Goal: Understand process/instructions

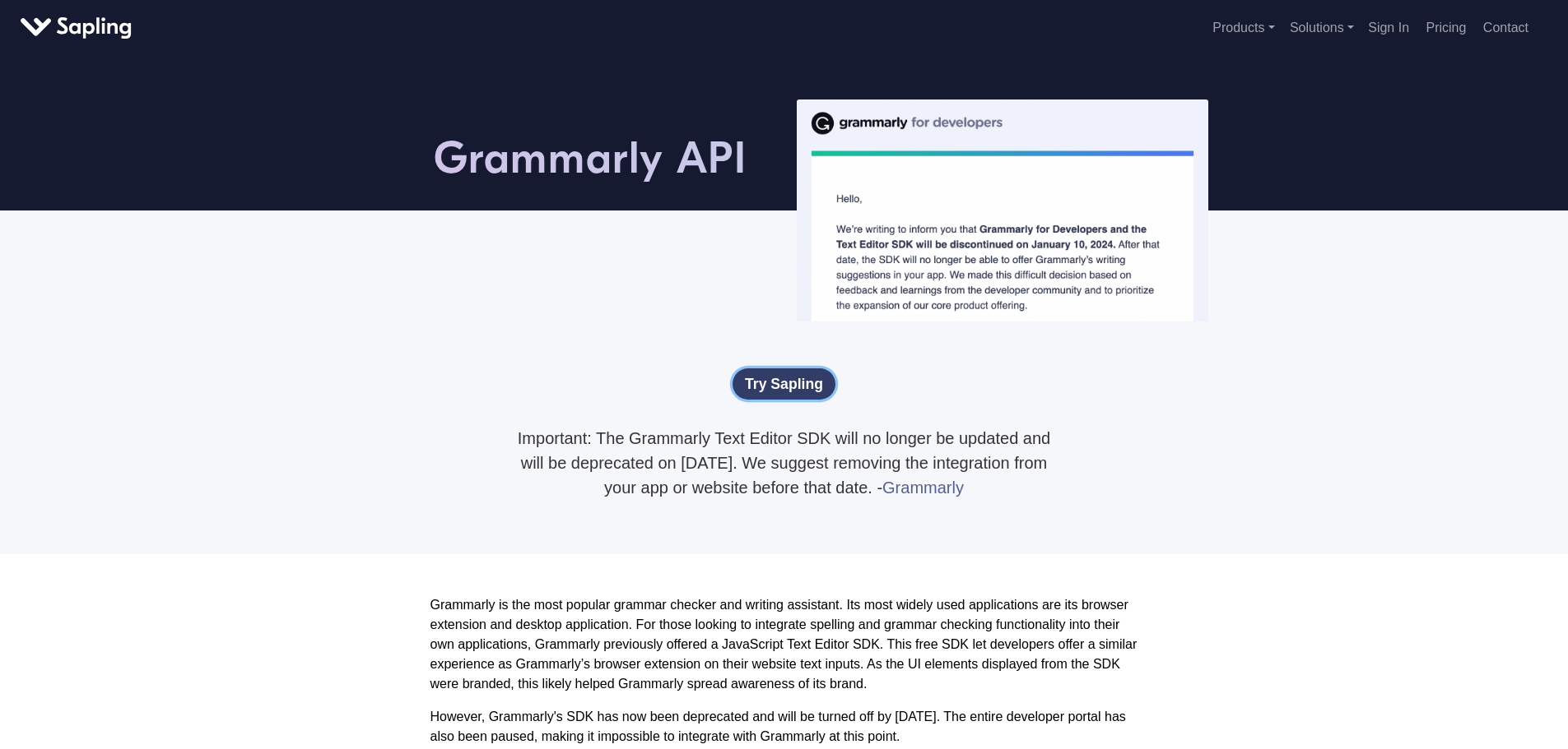
click at [788, 390] on link "Try Sapling" at bounding box center [784, 383] width 103 height 31
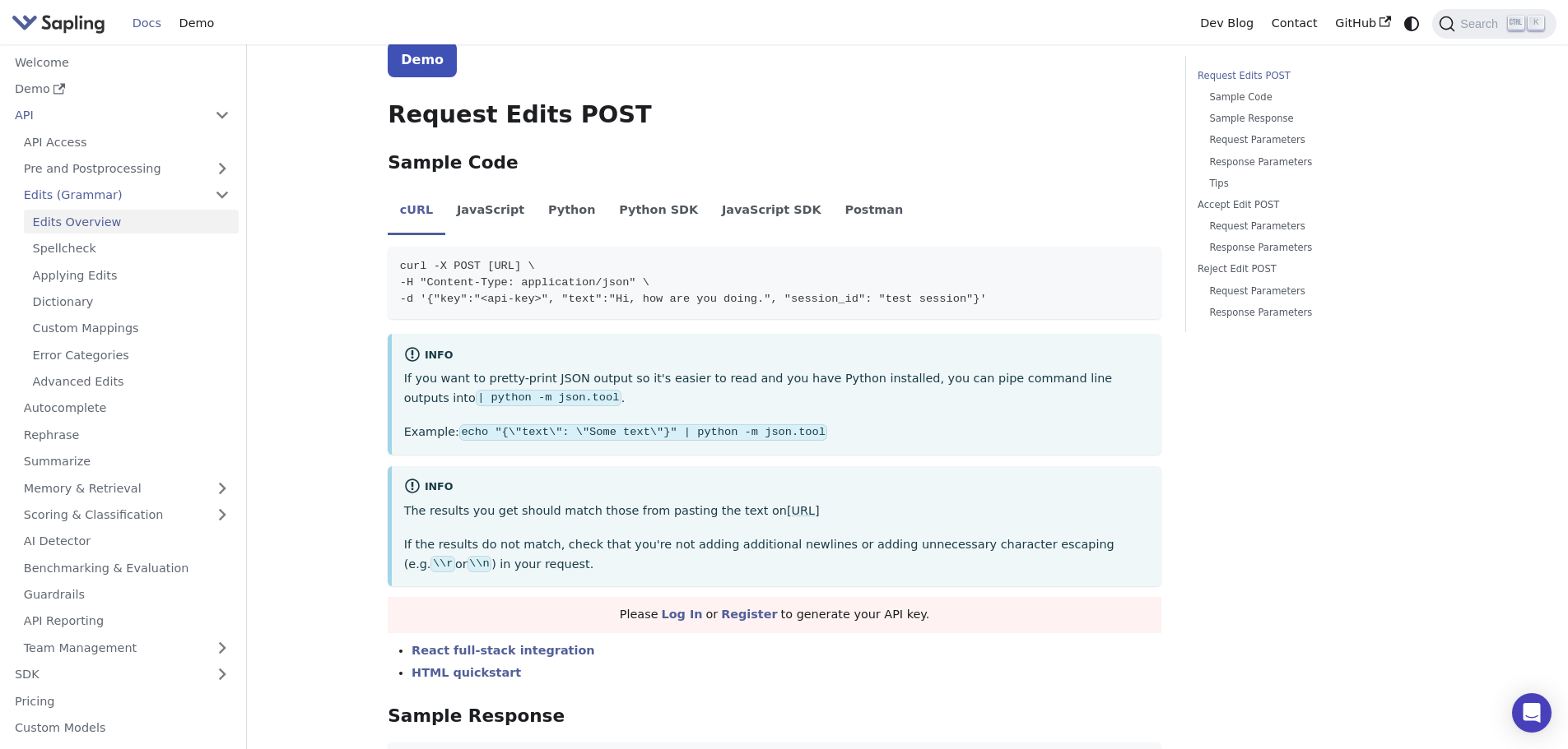
scroll to position [329, 0]
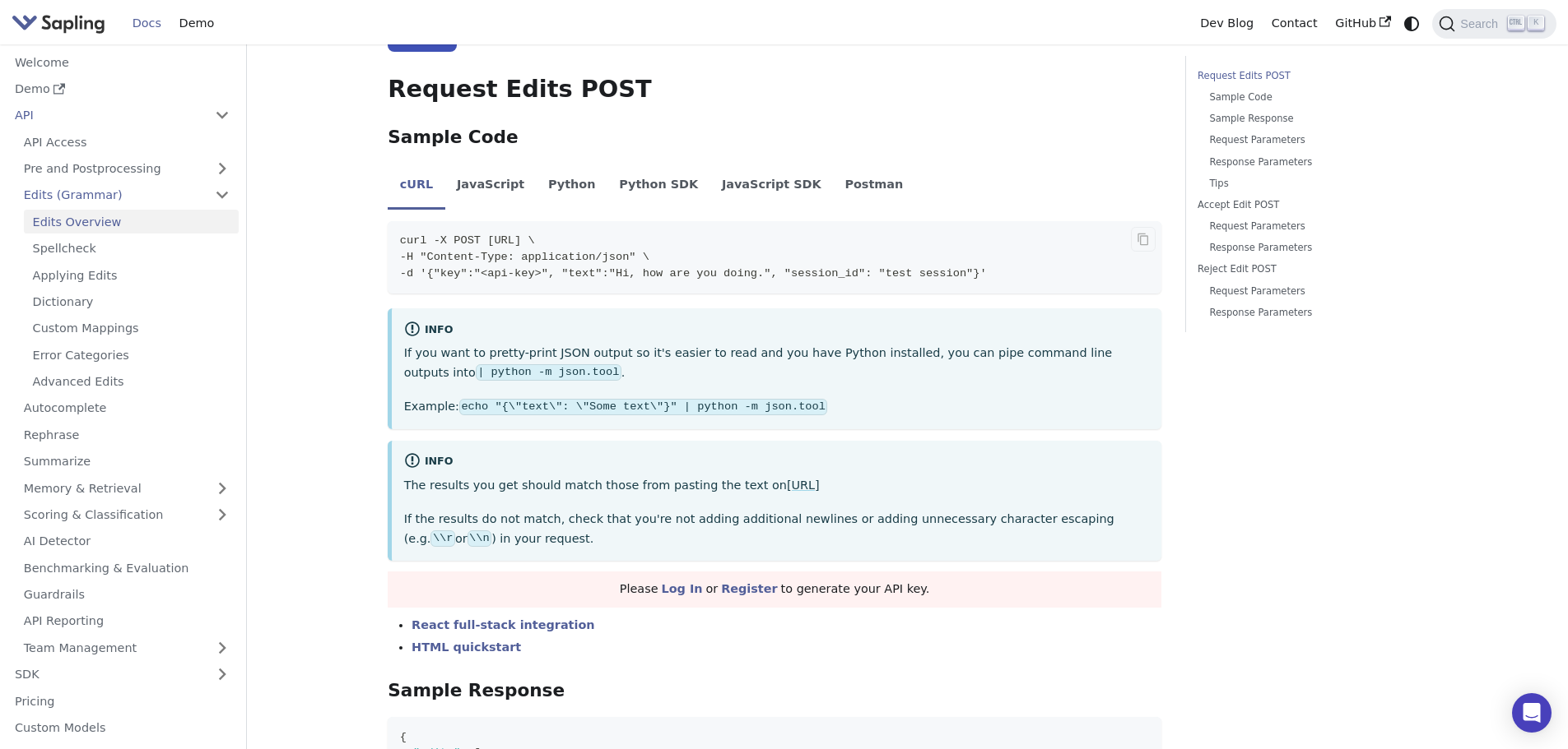
drag, startPoint x: 448, startPoint y: 238, endPoint x: 745, endPoint y: 243, distance: 297.0
click at [745, 243] on code "curl -X POST [URL] \ -H "Content-Type: application/json" \ -d '{"key":"<api-key…" at bounding box center [775, 258] width 774 height 72
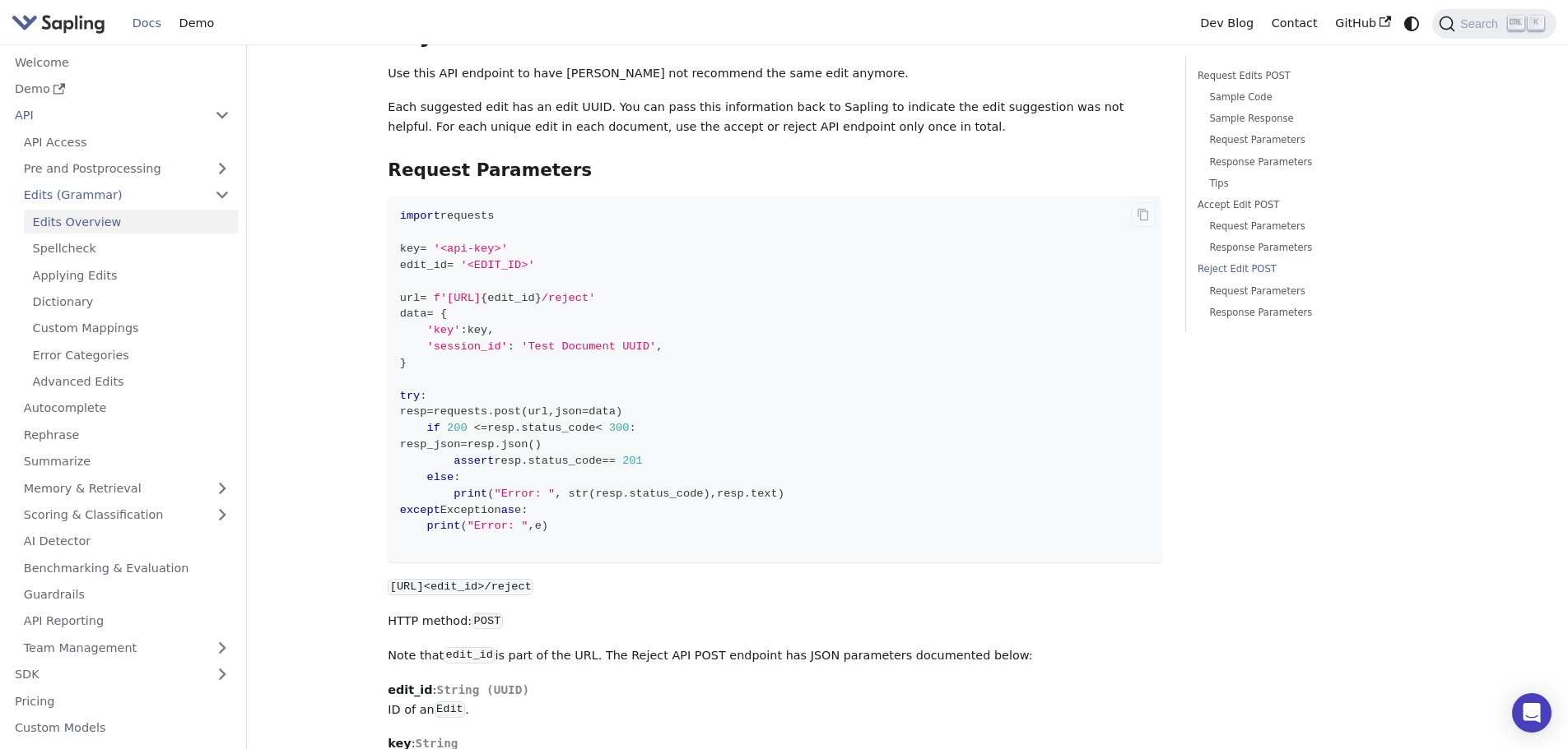
scroll to position [3948, 0]
drag, startPoint x: 512, startPoint y: 267, endPoint x: 570, endPoint y: 265, distance: 58.0
click at [481, 291] on span "f'[URL]" at bounding box center [457, 297] width 47 height 13
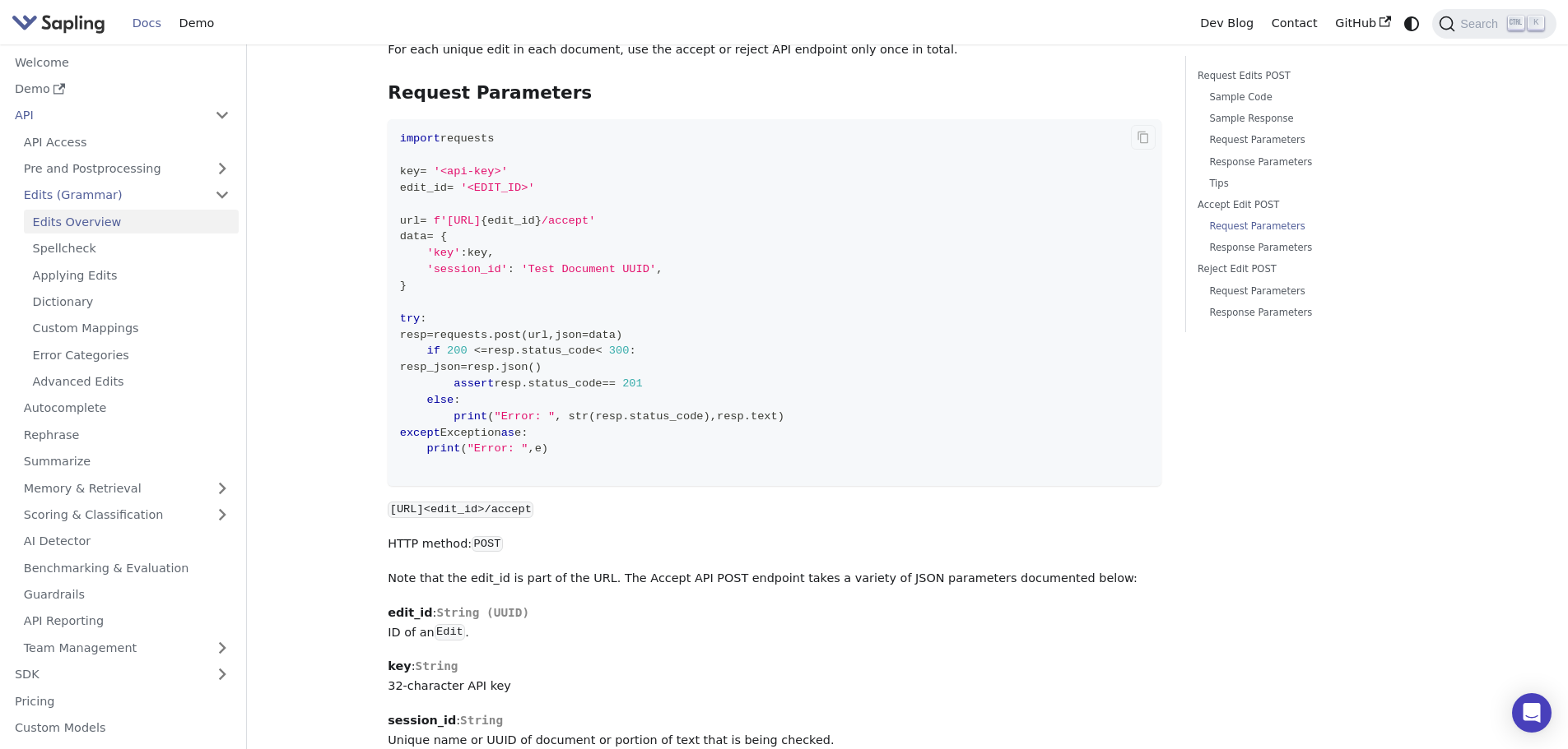
scroll to position [3218, 0]
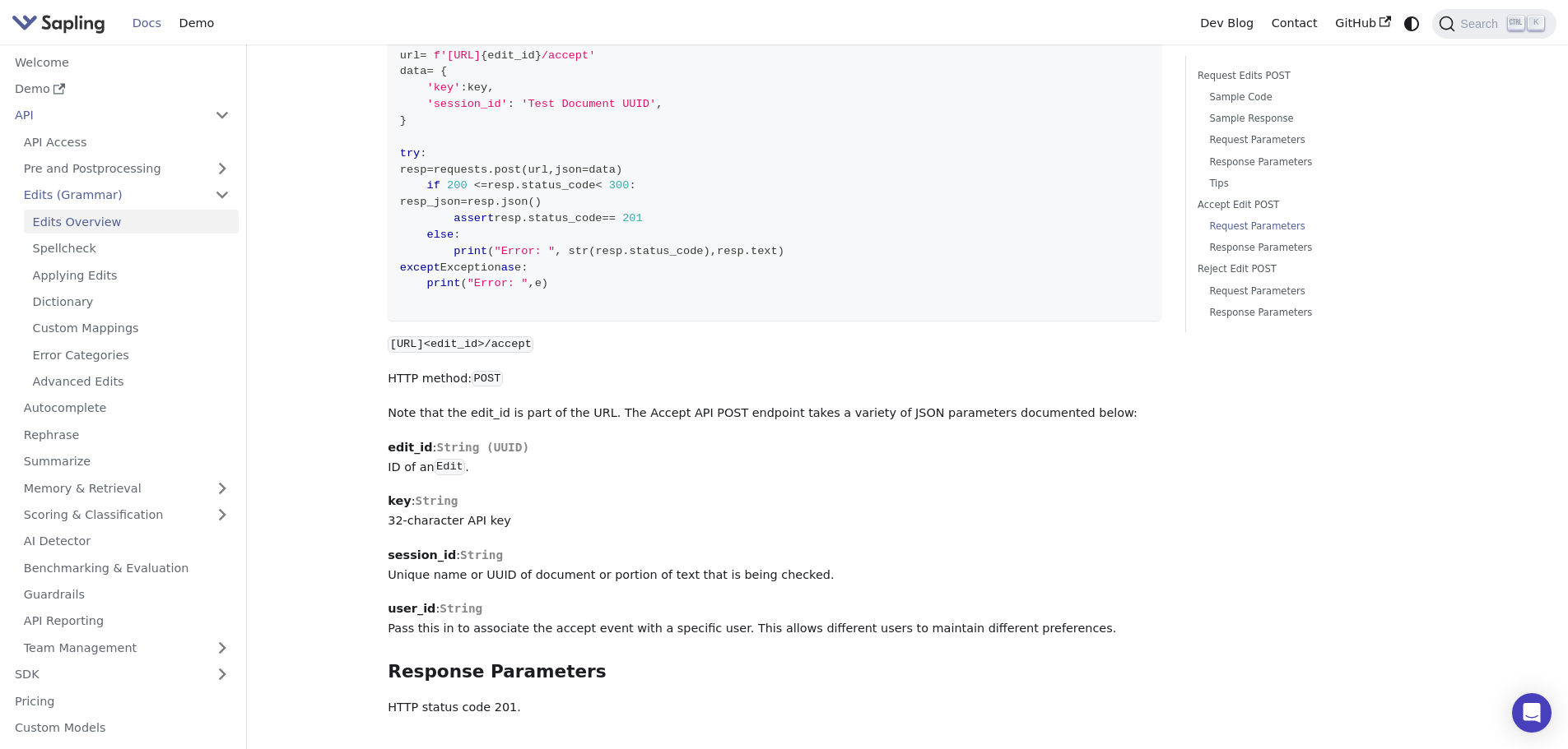
click at [448, 459] on code "Edit" at bounding box center [449, 468] width 31 height 17
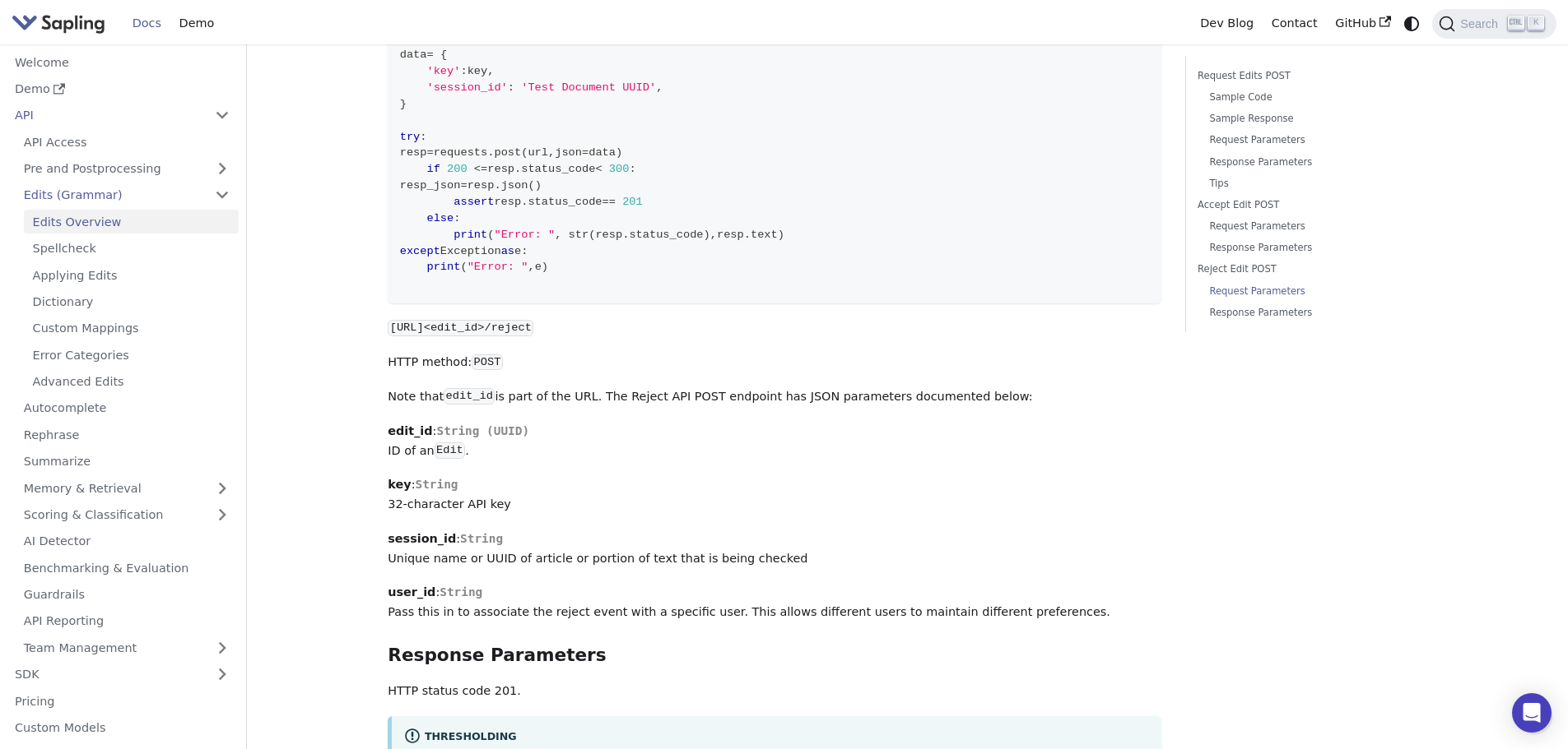
scroll to position [3876, 0]
